Goal: Check status: Check status

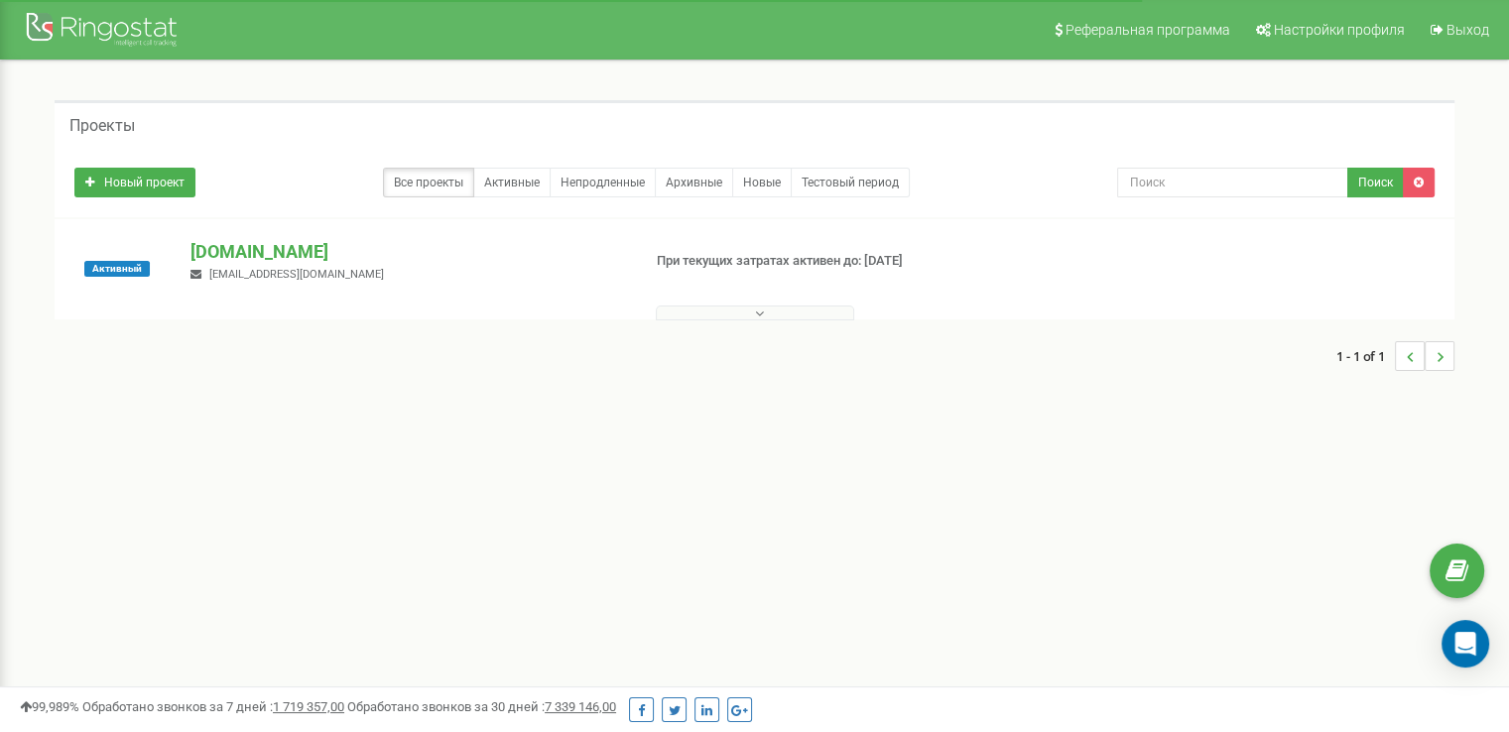
click at [329, 271] on div "[DOMAIN_NAME] [EMAIL_ADDRESS][DOMAIN_NAME]" at bounding box center [407, 261] width 463 height 44
click at [338, 239] on p "[DOMAIN_NAME]" at bounding box center [408, 252] width 434 height 26
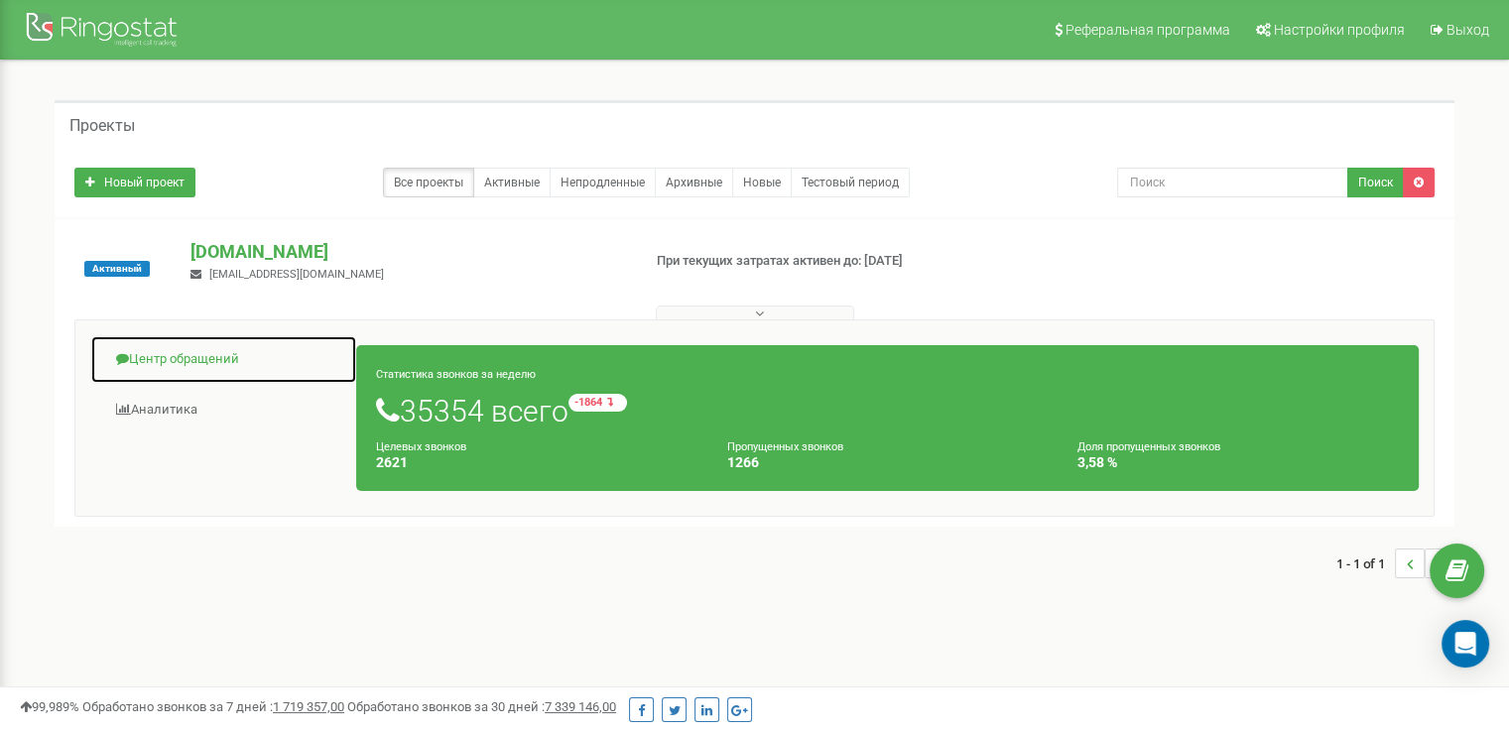
click at [214, 346] on link "Центр обращений" at bounding box center [223, 359] width 267 height 49
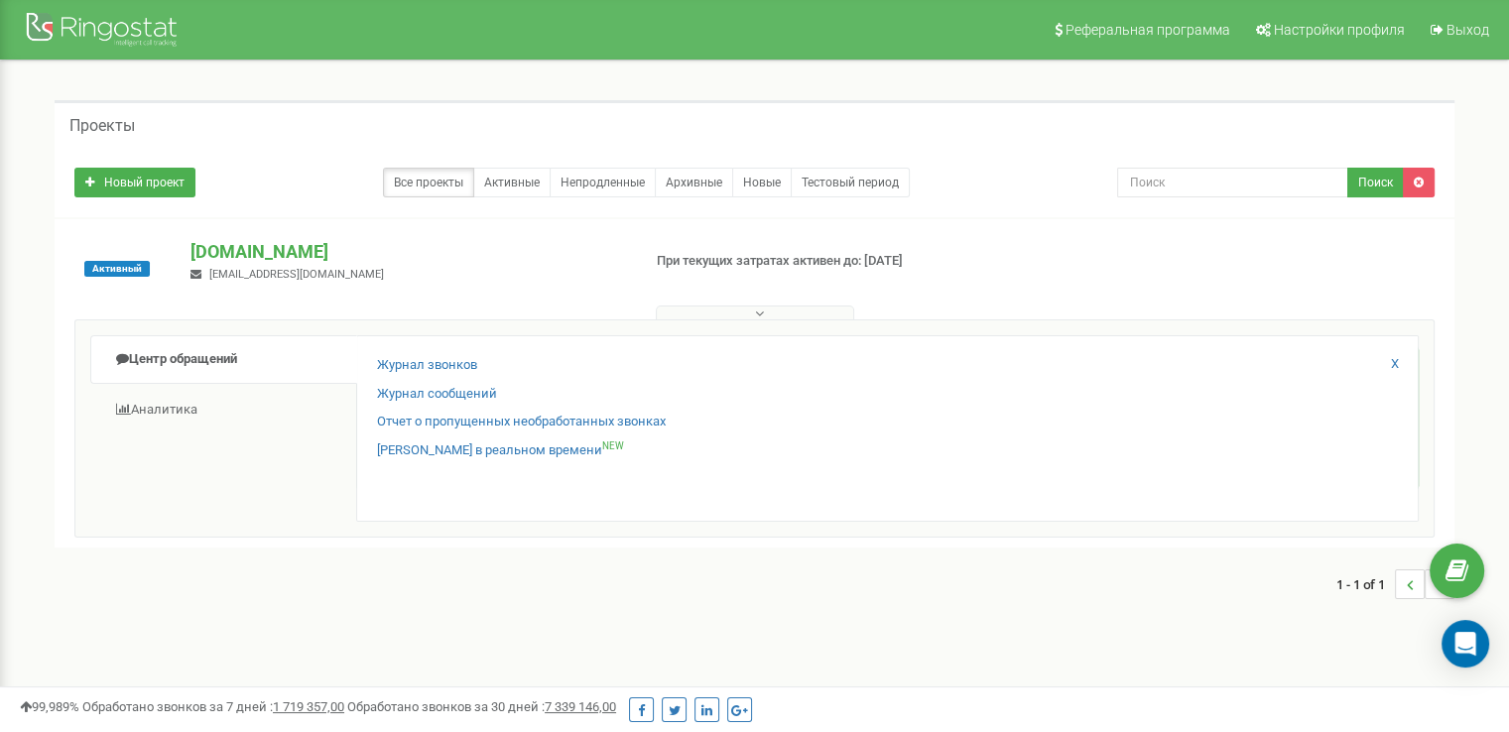
click at [368, 372] on div "Журнал звонков Журнал сообщений Отчет о пропущенных необработанных звонках Звон…" at bounding box center [887, 428] width 1063 height 187
click at [405, 364] on link "Журнал звонков" at bounding box center [427, 365] width 100 height 19
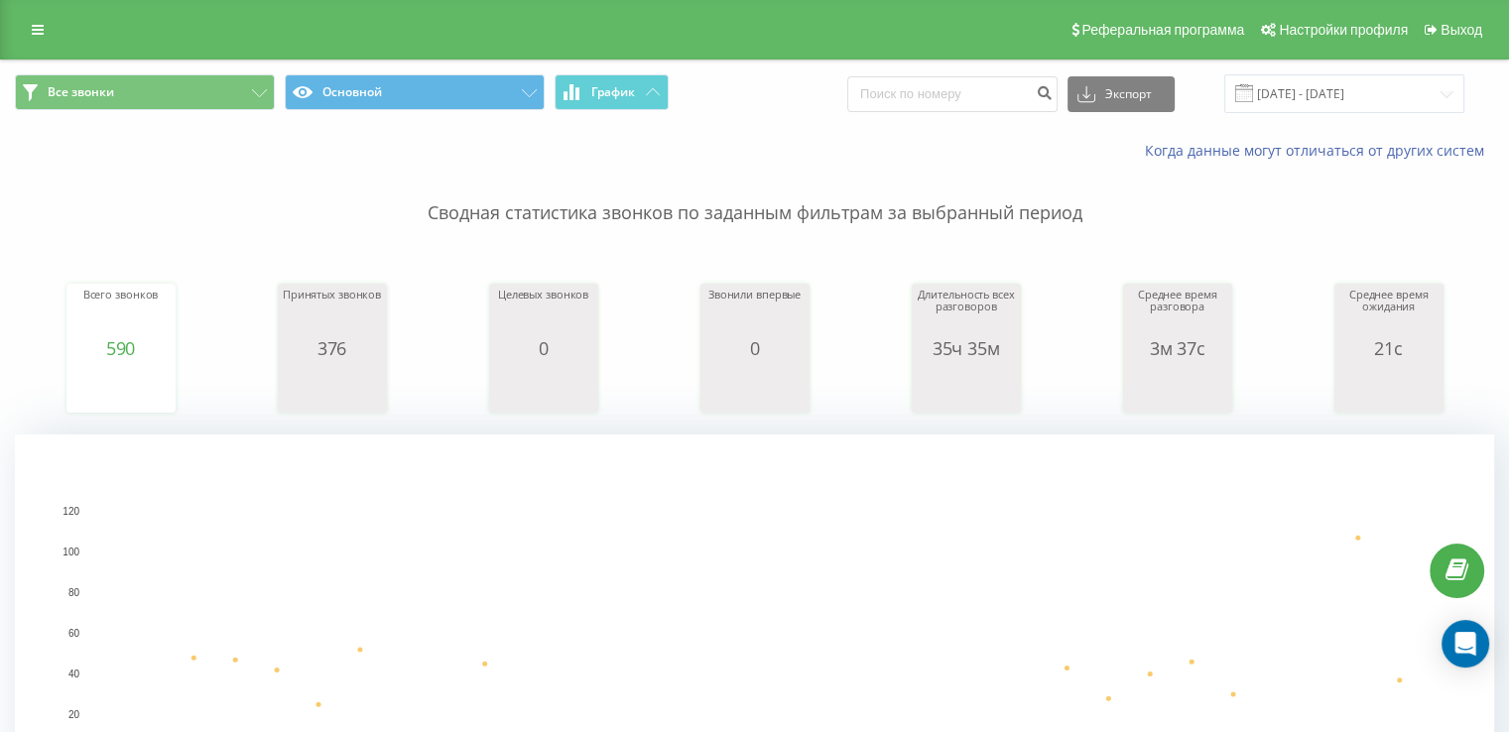
click at [1346, 71] on div "Все звонки Основной График Экспорт .csv .xls .xlsx [DATE] - [DATE]" at bounding box center [754, 94] width 1507 height 66
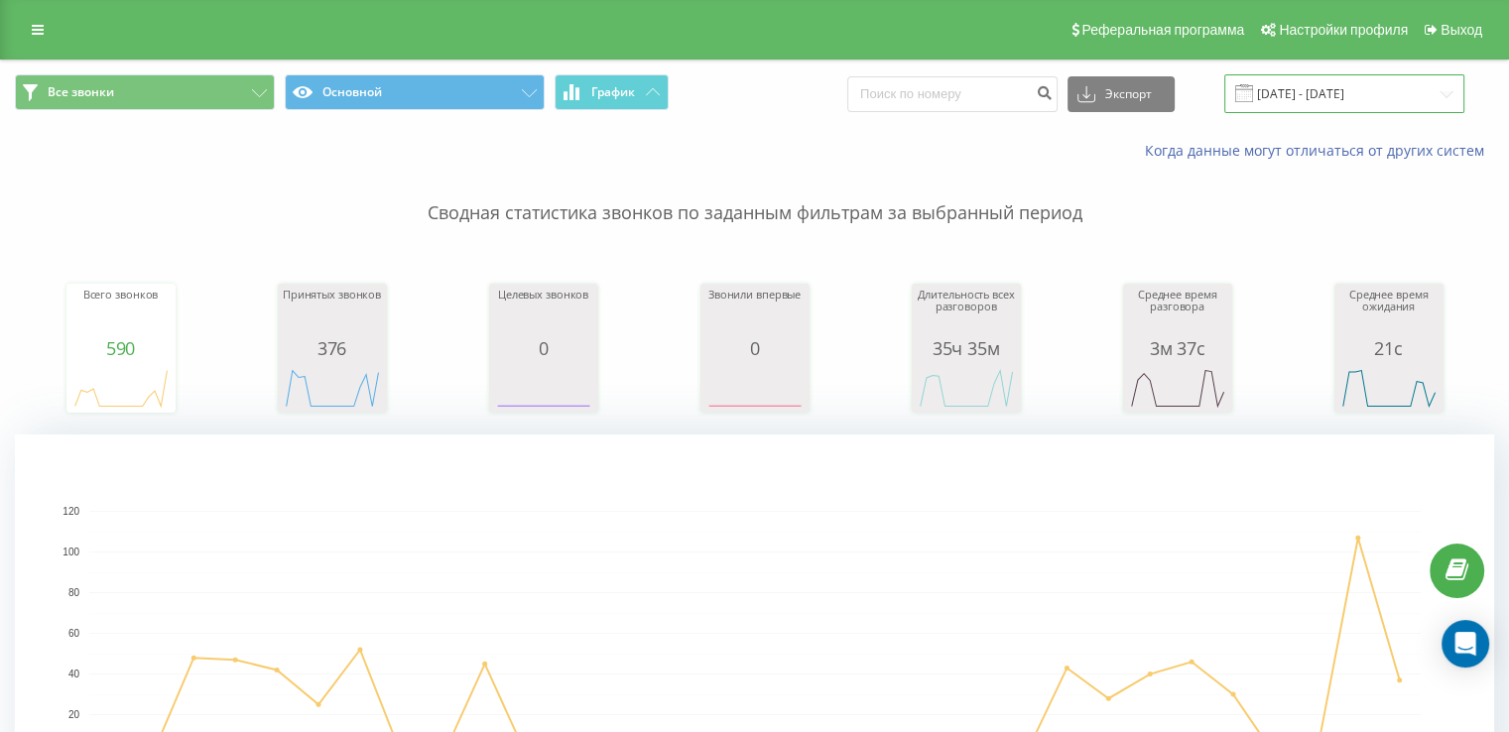
click at [1345, 84] on input "19.07.2025 - 19.08.2025" at bounding box center [1344, 93] width 240 height 39
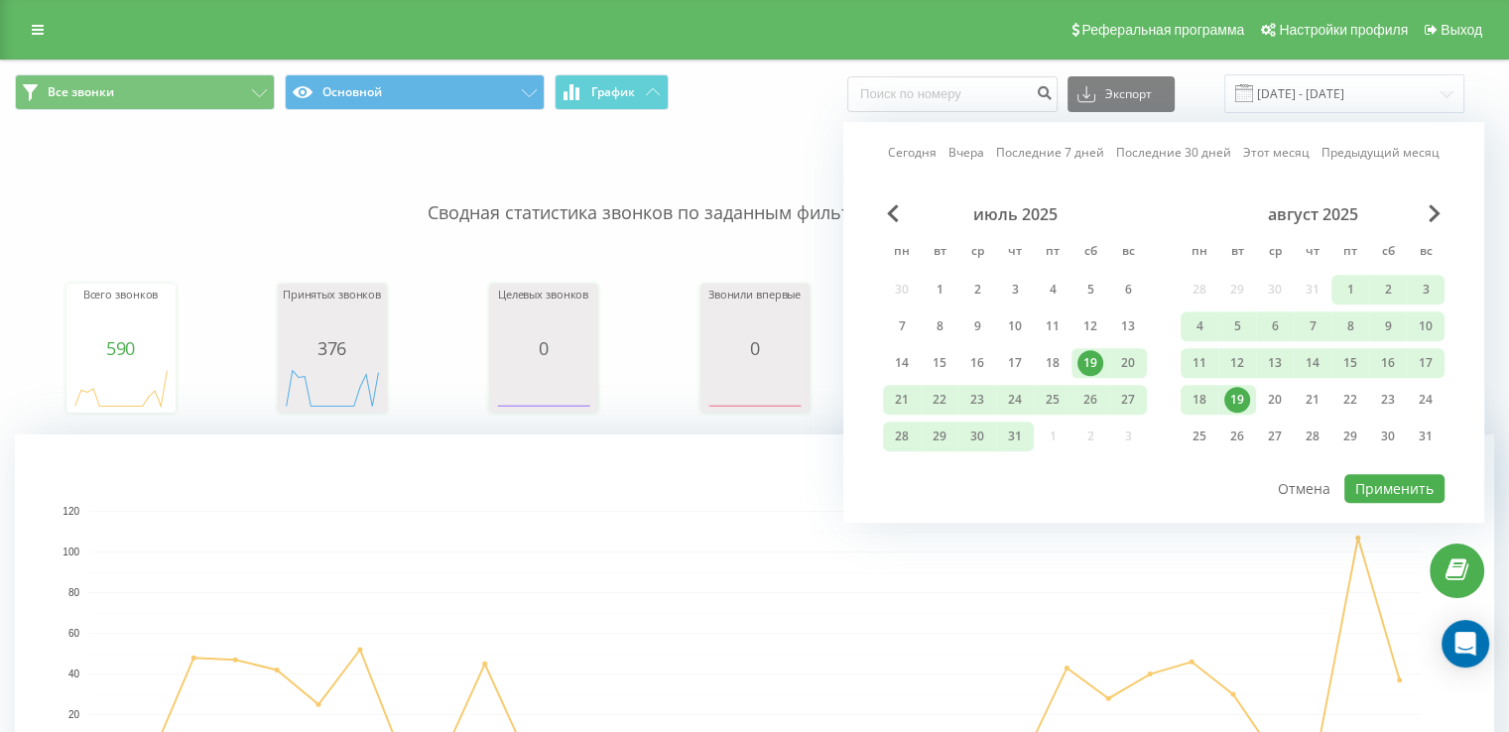
click at [1240, 385] on div "19" at bounding box center [1238, 400] width 38 height 30
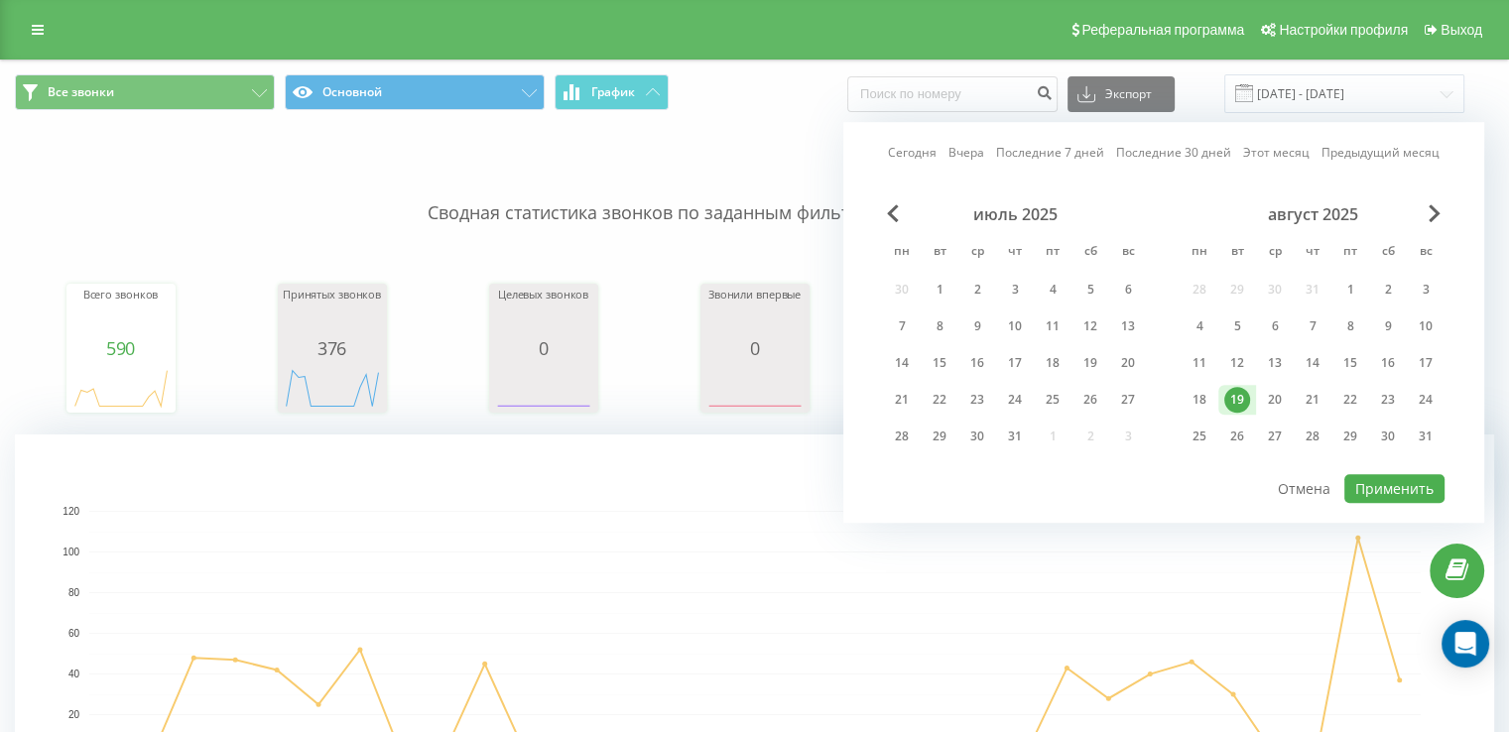
click at [1359, 453] on div "август 2025 пн вт ср чт пт сб вс 28 29 30 31 1 2 3 4 5 6 7 8 9 10 11 12 13 14 1…" at bounding box center [1313, 331] width 264 height 254
click at [1392, 491] on button "Применить" at bounding box center [1395, 488] width 100 height 29
type input "19.08.2025 - 19.08.2025"
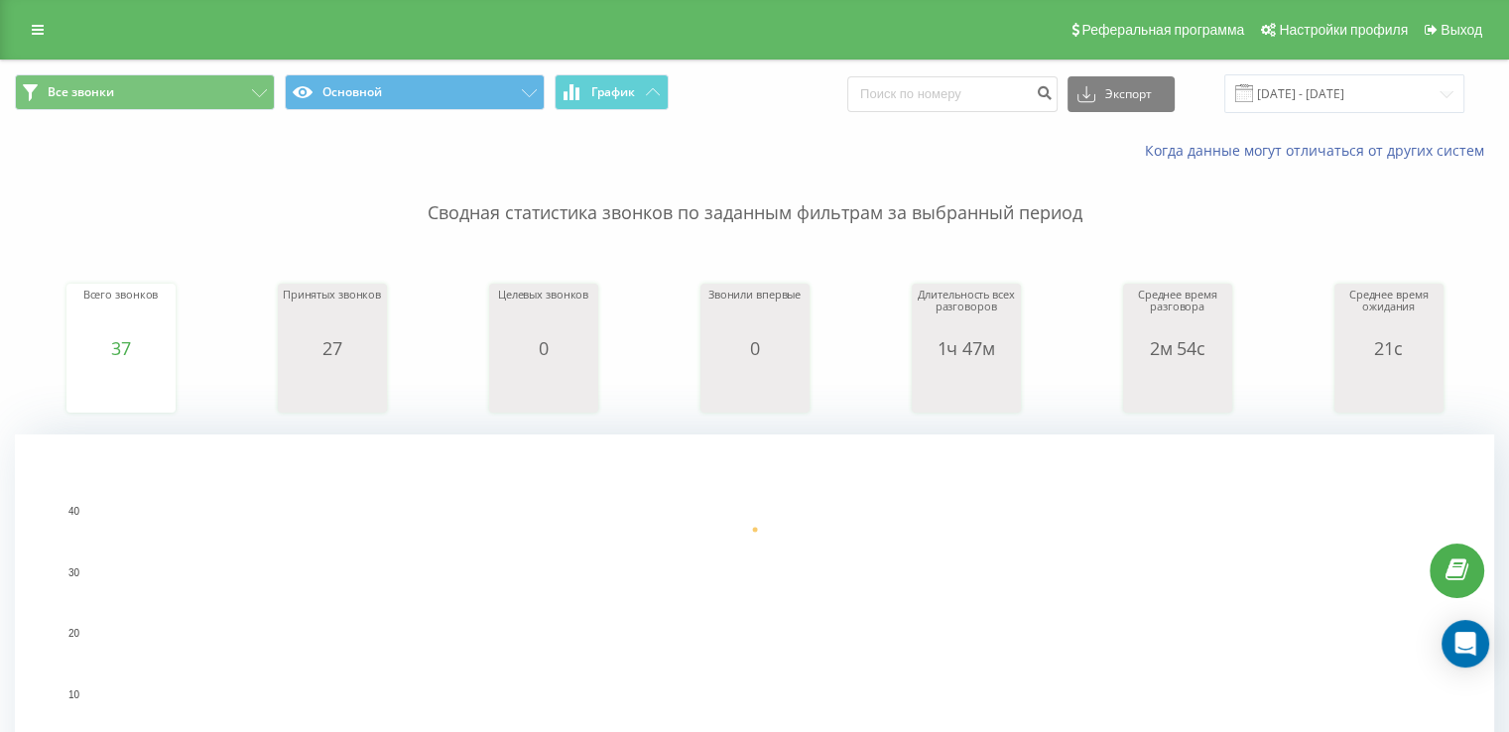
drag, startPoint x: 544, startPoint y: 234, endPoint x: 510, endPoint y: 219, distance: 36.9
drag, startPoint x: 510, startPoint y: 219, endPoint x: 488, endPoint y: 227, distance: 23.2
drag, startPoint x: 488, startPoint y: 227, endPoint x: 460, endPoint y: 211, distance: 32.0
drag, startPoint x: 460, startPoint y: 211, endPoint x: 389, endPoint y: 254, distance: 83.2
click at [385, 255] on div "Всего звонков 37 date totalCalls 19.08.25 37 19.08.25 Принятых звонков 27 date …" at bounding box center [755, 329] width 1480 height 171
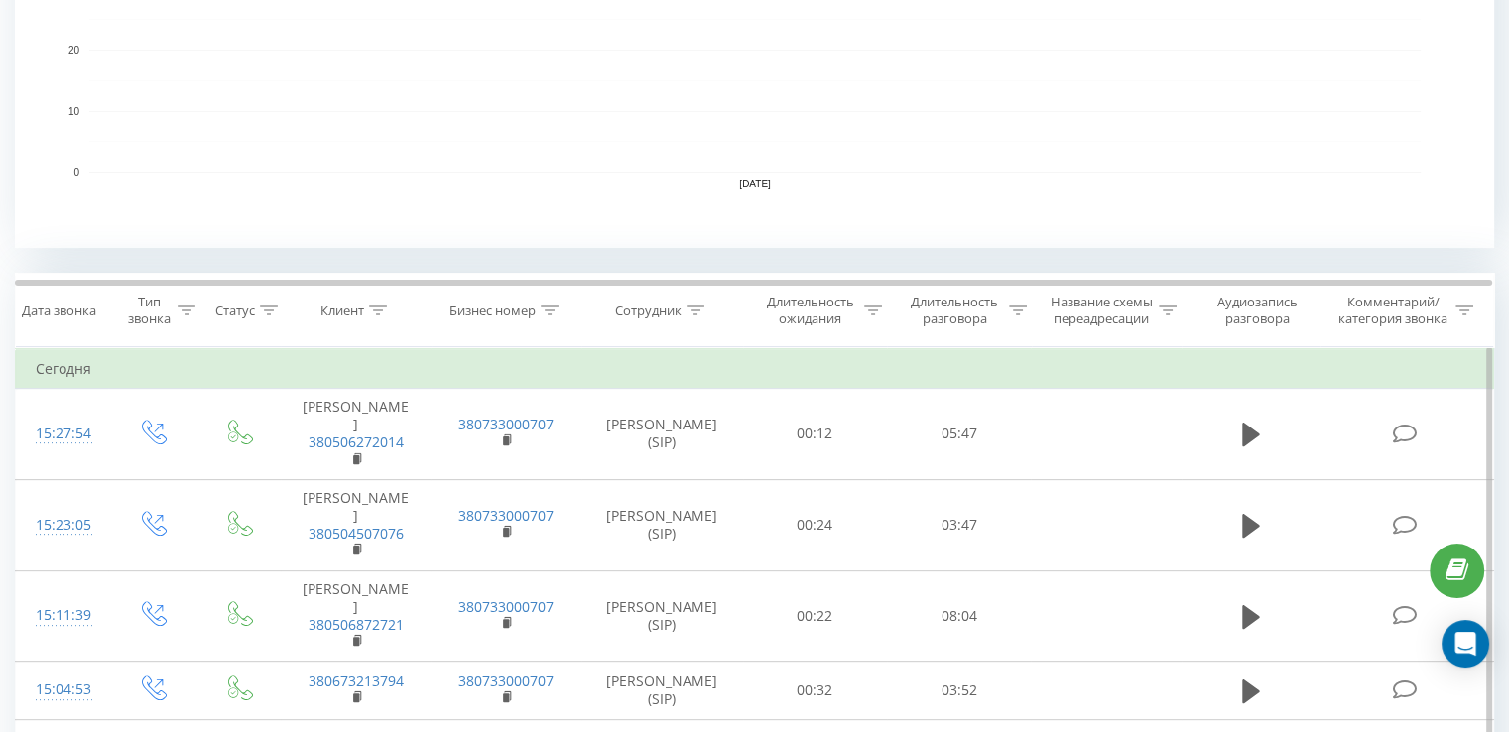
scroll to position [794, 0]
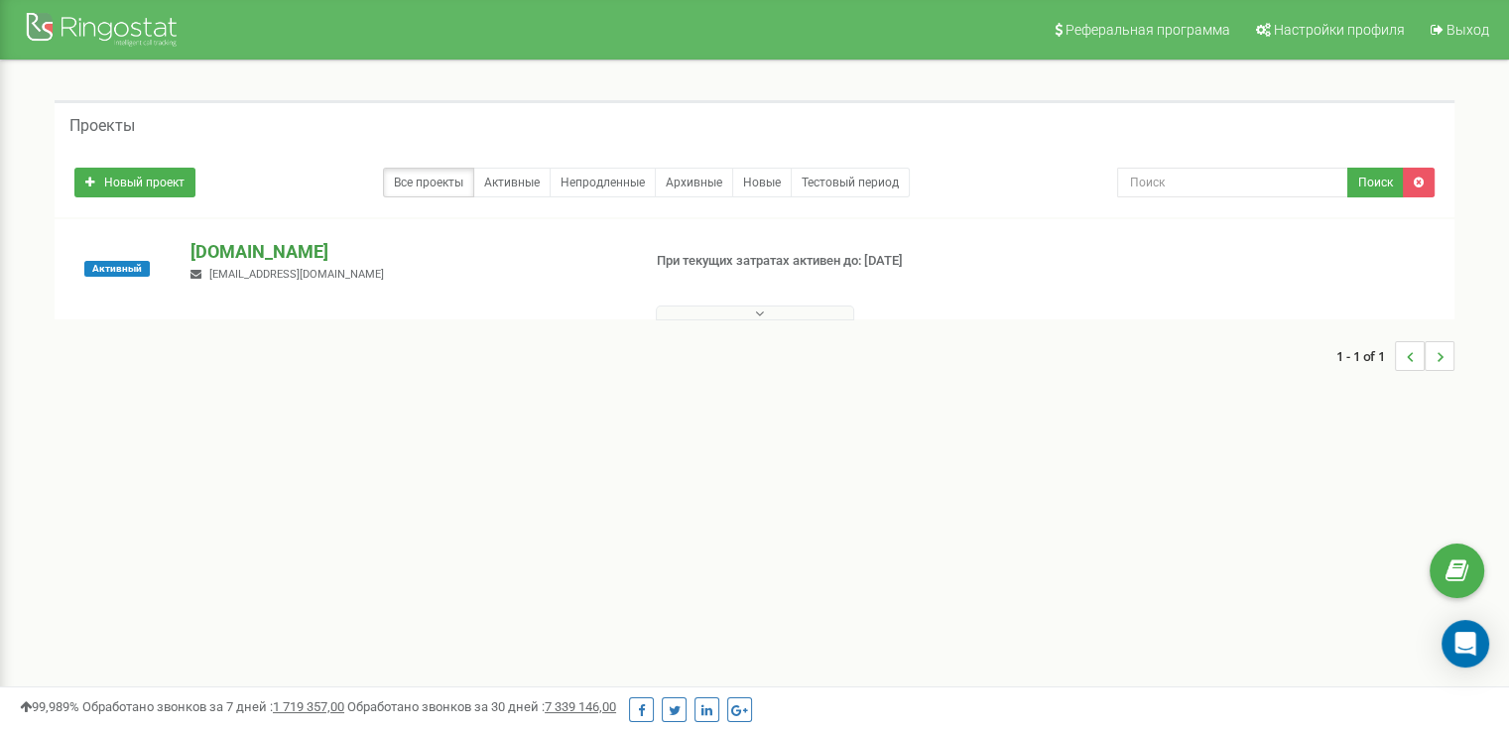
click at [334, 248] on p "[DOMAIN_NAME]" at bounding box center [408, 252] width 434 height 26
drag, startPoint x: 620, startPoint y: 254, endPoint x: 619, endPoint y: 223, distance: 30.8
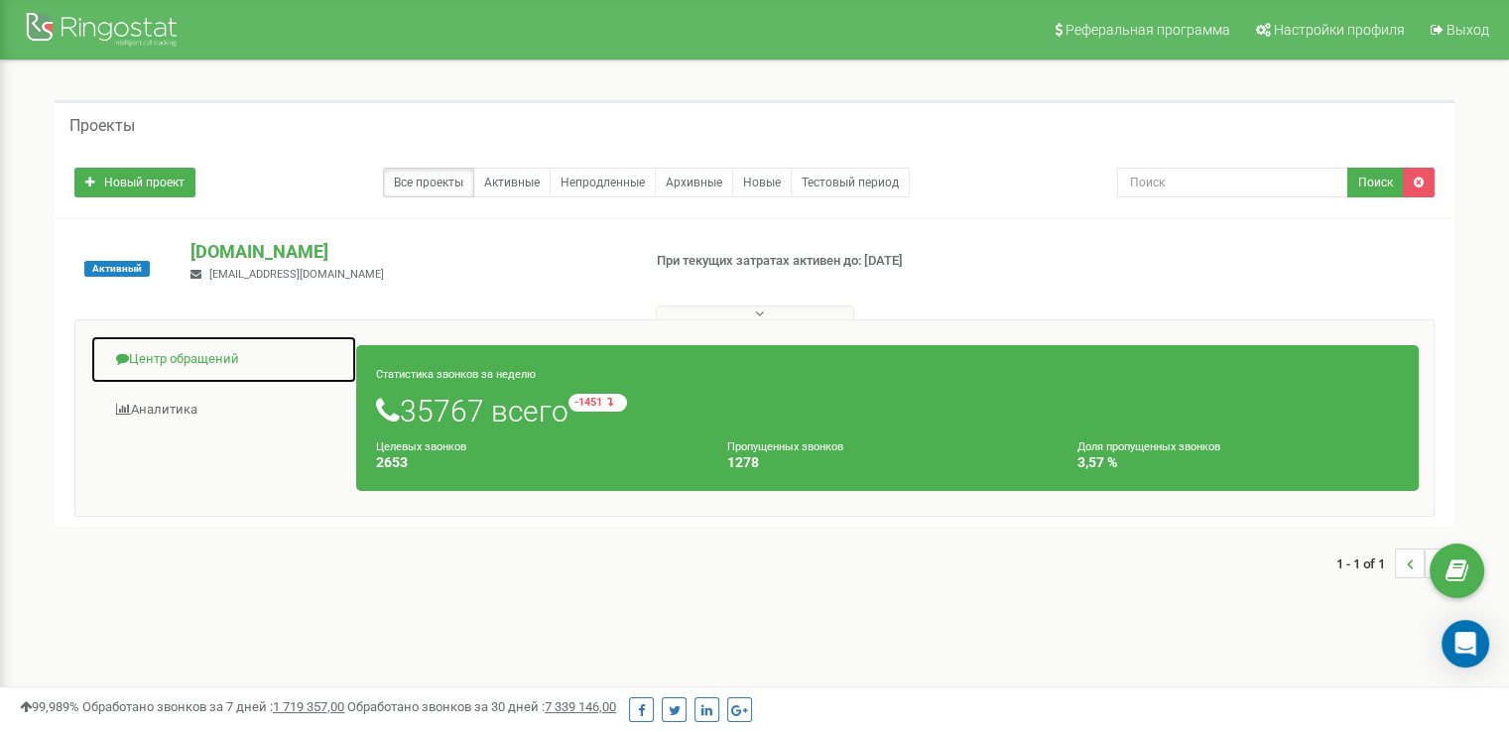
click at [222, 356] on link "Центр обращений" at bounding box center [223, 359] width 267 height 49
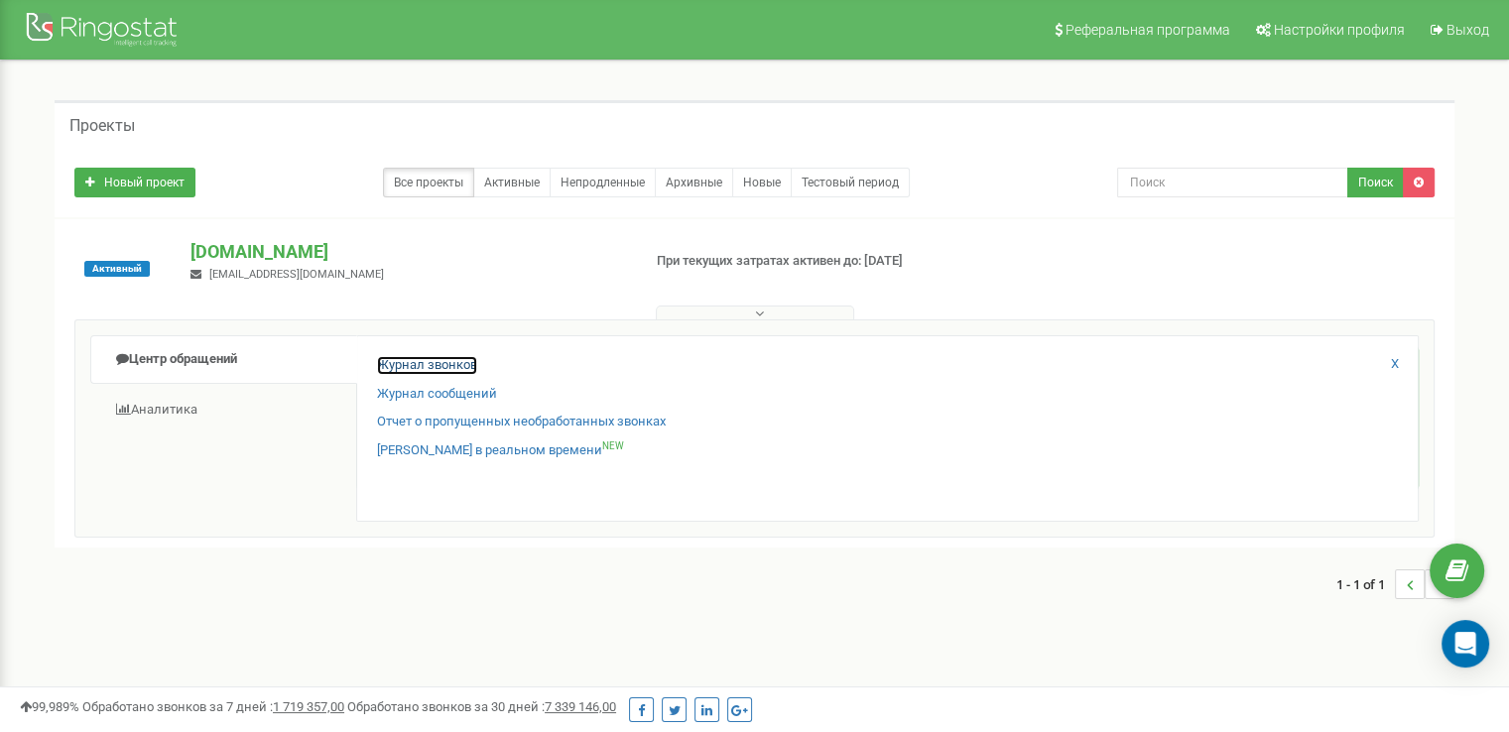
click at [414, 372] on link "Журнал звонков" at bounding box center [427, 365] width 100 height 19
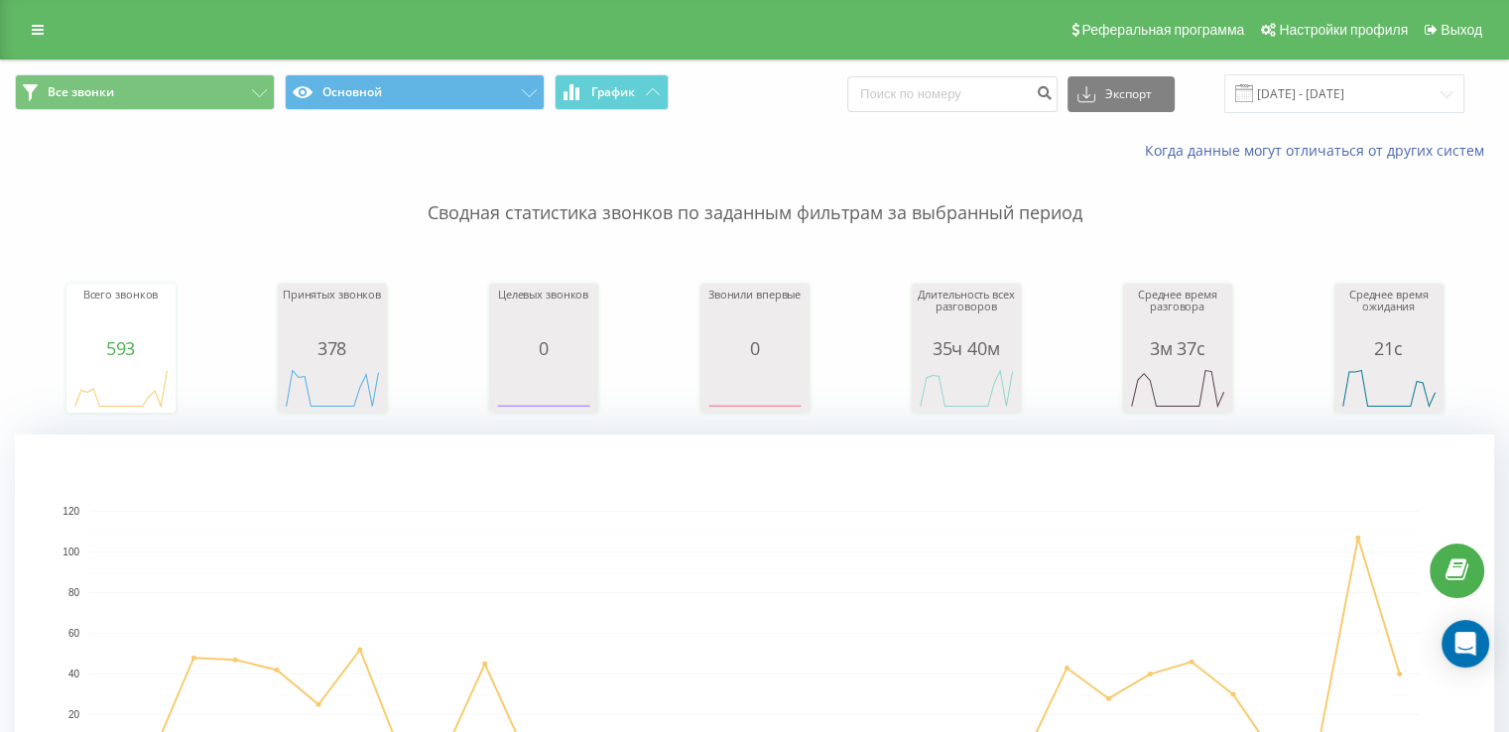
click at [1336, 67] on div "Все звонки Основной График Экспорт .csv .xls .xlsx 19.07.2025 - 19.08.2025" at bounding box center [754, 94] width 1507 height 66
click at [1344, 75] on input "19.07.2025 - 19.08.2025" at bounding box center [1344, 93] width 240 height 39
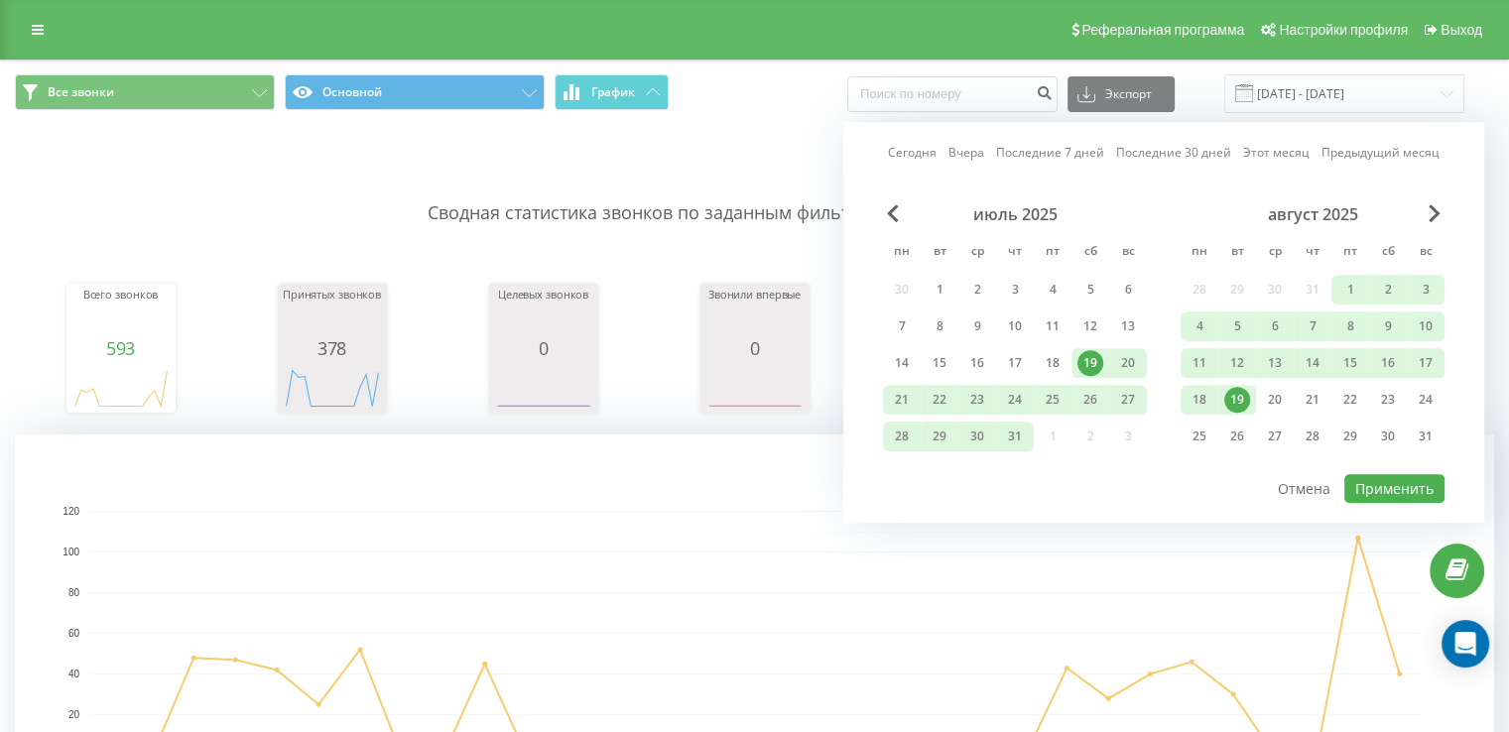
click at [1228, 394] on div "19" at bounding box center [1237, 400] width 26 height 26
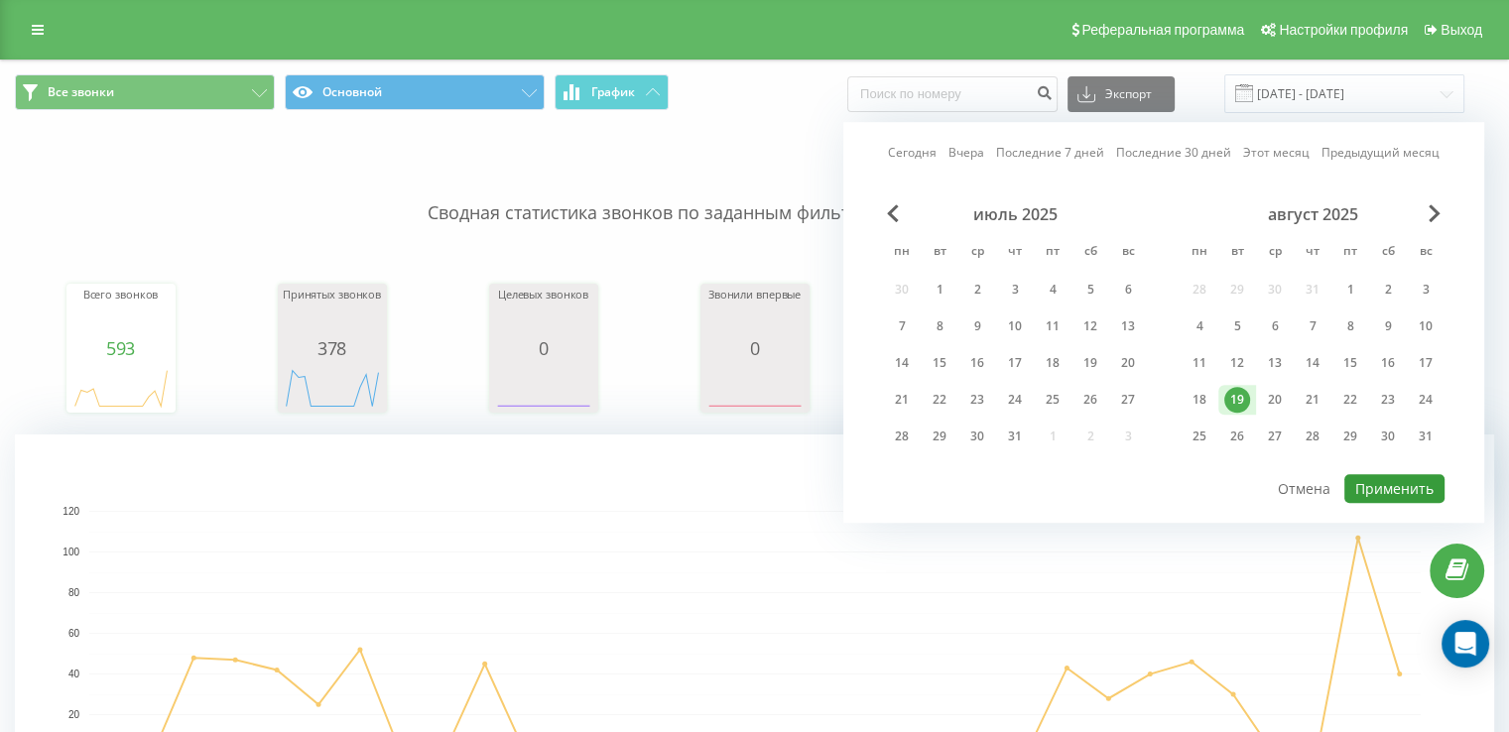
click at [1353, 479] on button "Применить" at bounding box center [1395, 488] width 100 height 29
type input "19.08.2025 - 19.08.2025"
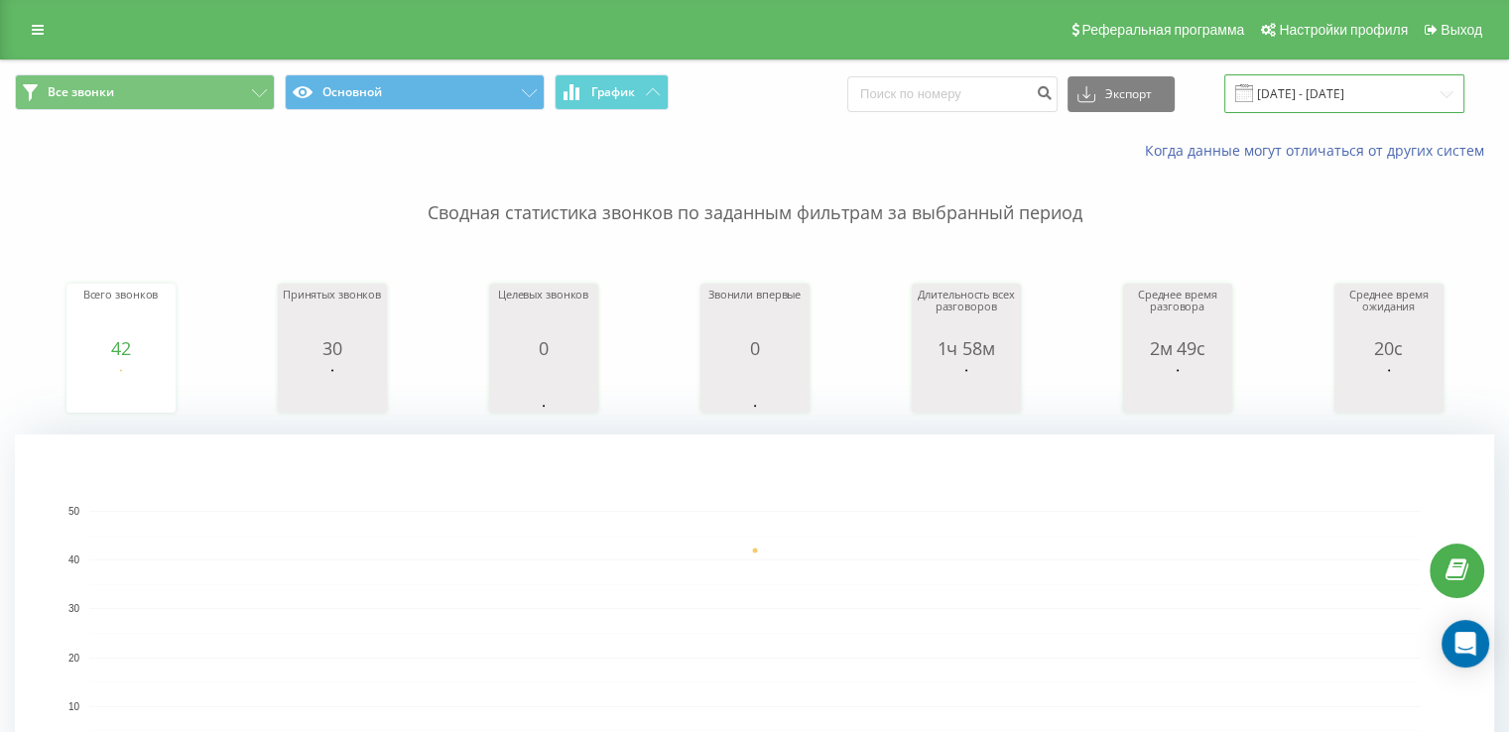
click at [1330, 80] on input "19.08.2025 - 19.08.2025" at bounding box center [1344, 93] width 240 height 39
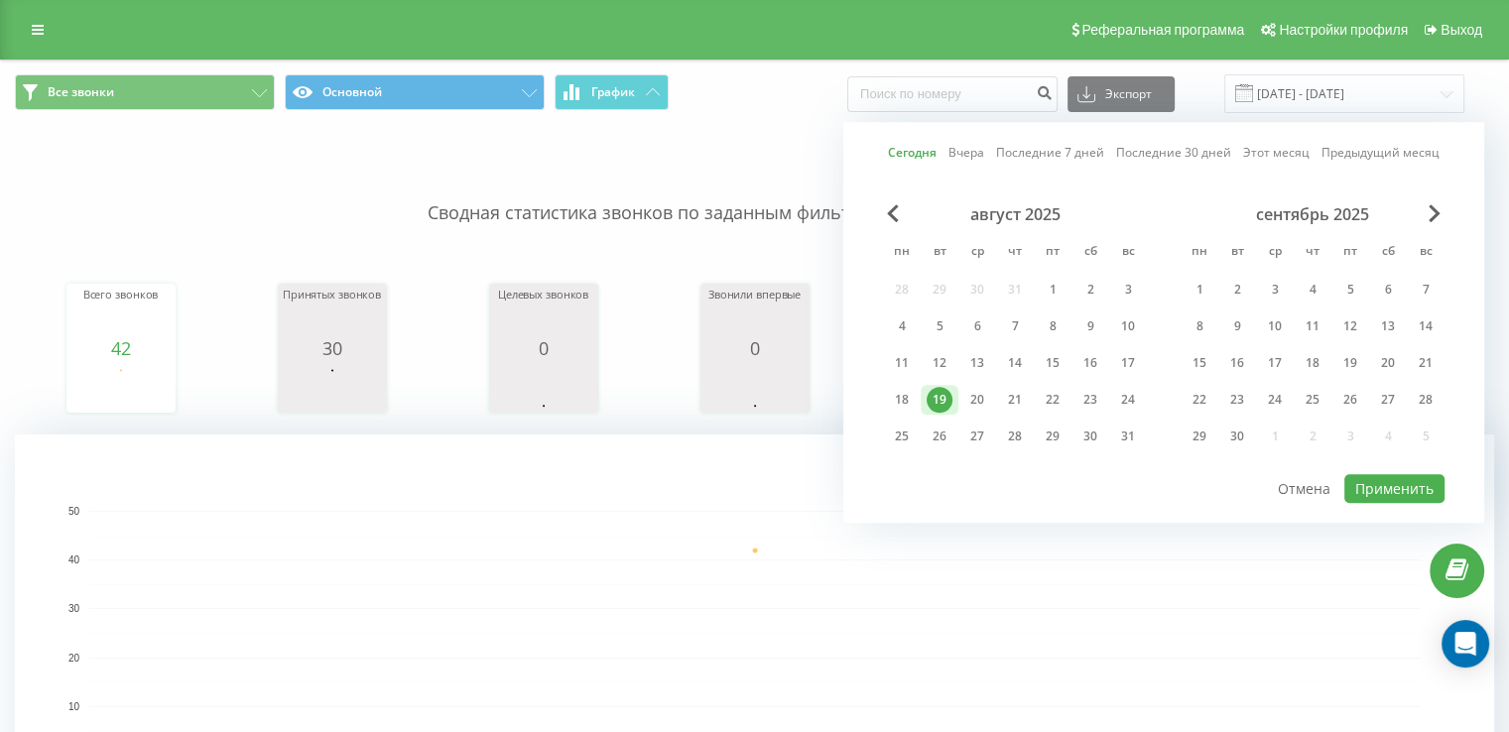
click at [1390, 500] on div "Сегодня Вчера Последние 7 дней Последние 30 дней Этот месяц Предыдущий месяц ав…" at bounding box center [1163, 322] width 641 height 401
drag, startPoint x: 1391, startPoint y: 482, endPoint x: 1389, endPoint y: 457, distance: 24.9
click at [1392, 481] on button "Применить" at bounding box center [1395, 488] width 100 height 29
